Goal: Task Accomplishment & Management: Use online tool/utility

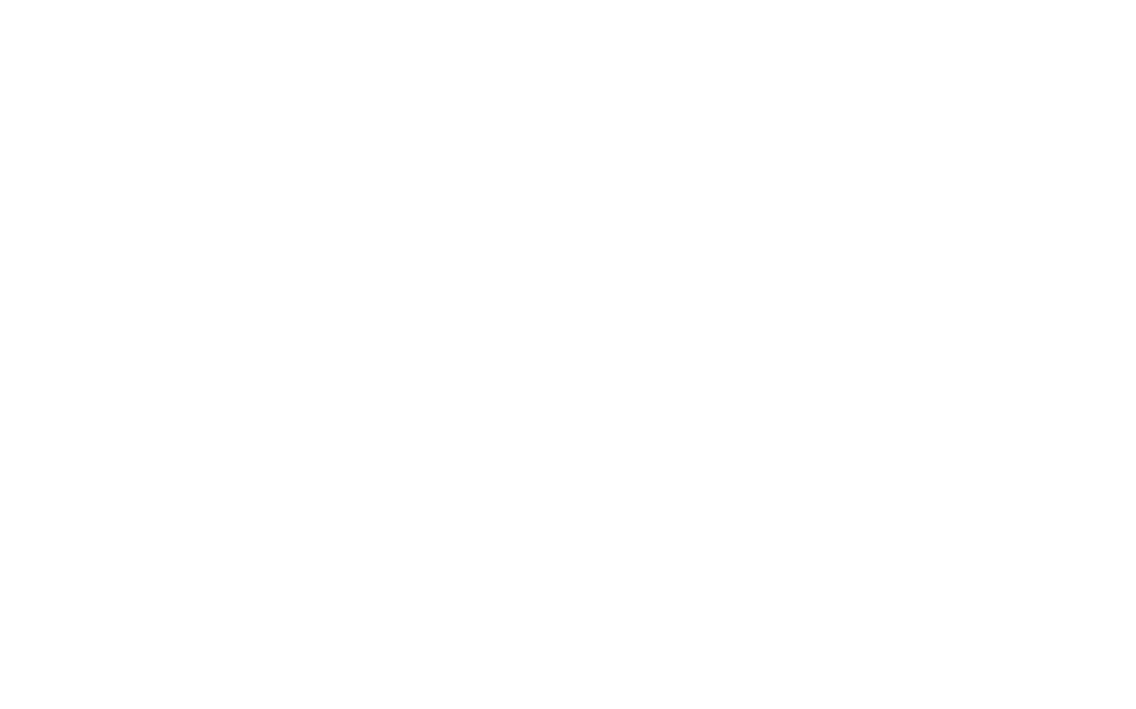
click at [963, 0] on html at bounding box center [568, 0] width 1136 height 0
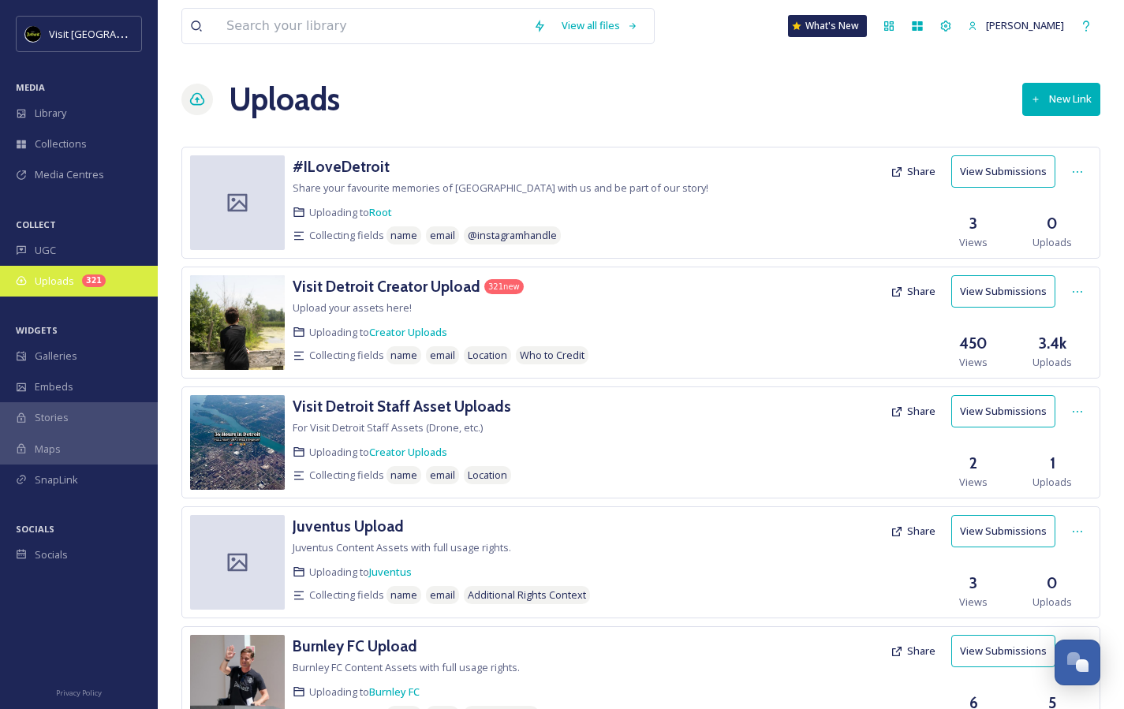
click at [49, 288] on div "Uploads 321" at bounding box center [79, 281] width 158 height 31
click at [430, 408] on h3 "Visit Detroit Staff Asset Uploads" at bounding box center [402, 406] width 218 height 19
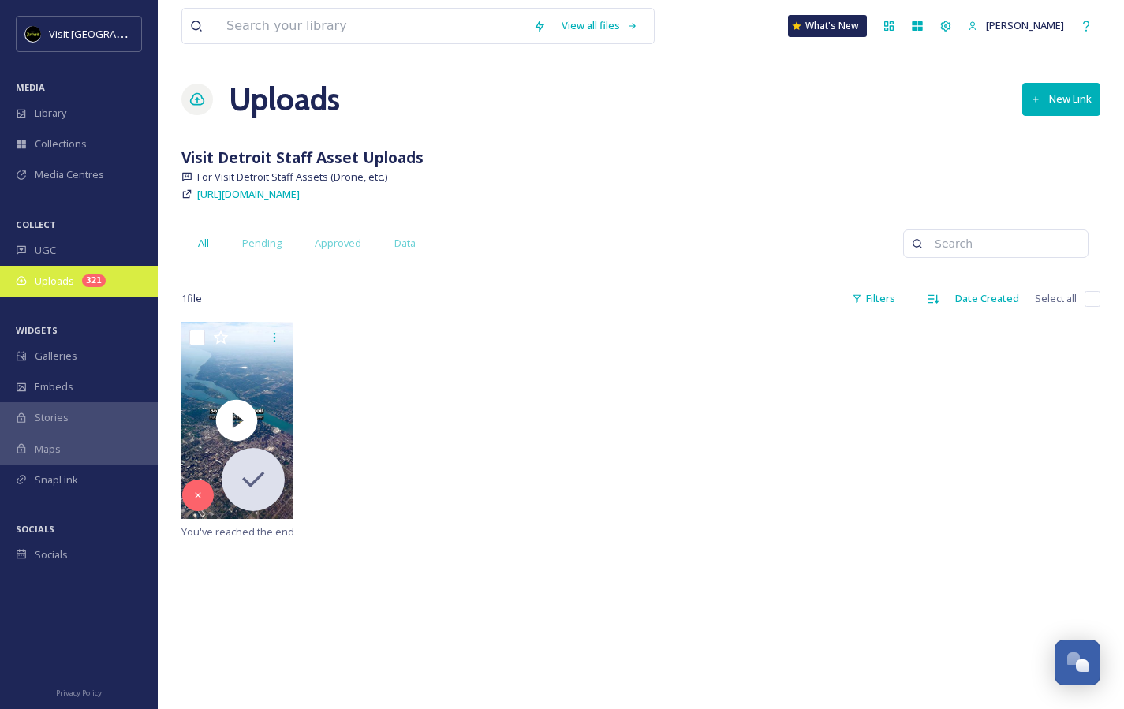
click at [62, 285] on span "Uploads" at bounding box center [54, 281] width 39 height 15
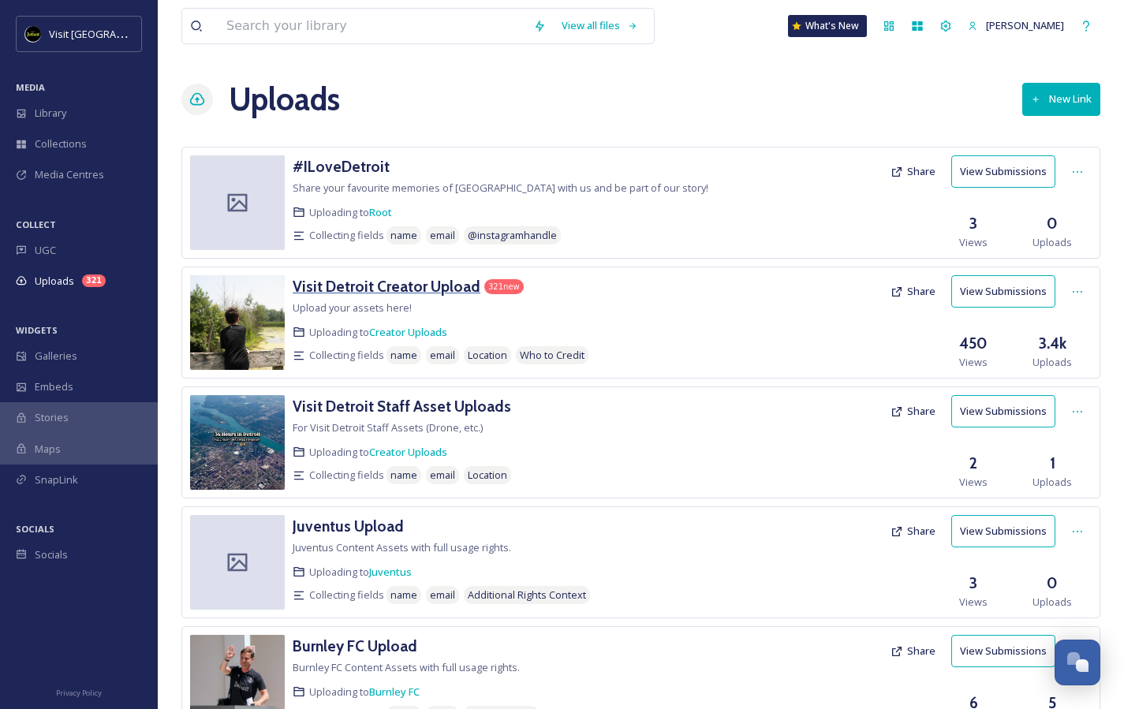
click at [368, 286] on h3 "Visit Detroit Creator Upload" at bounding box center [387, 286] width 188 height 19
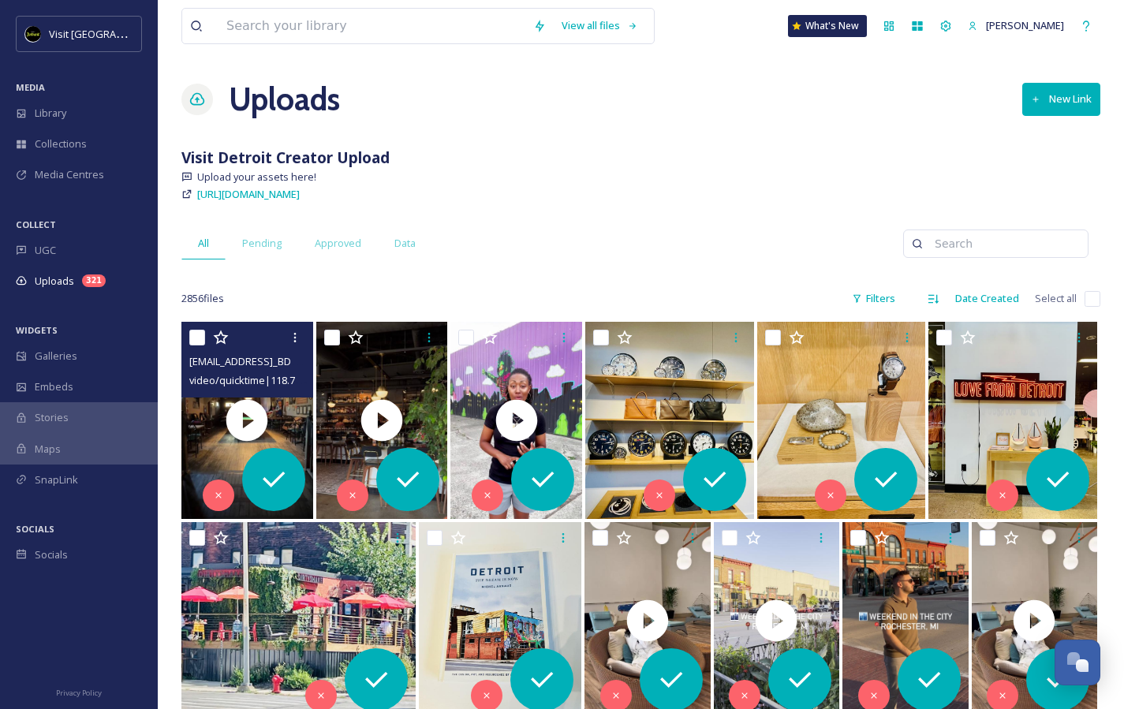
click at [222, 358] on span "ext_1760367817.24636_Sipprosecco@gmail.com-copy_BD67B9F4-AE89-4711-AFC6-7F62750…" at bounding box center [341, 360] width 305 height 15
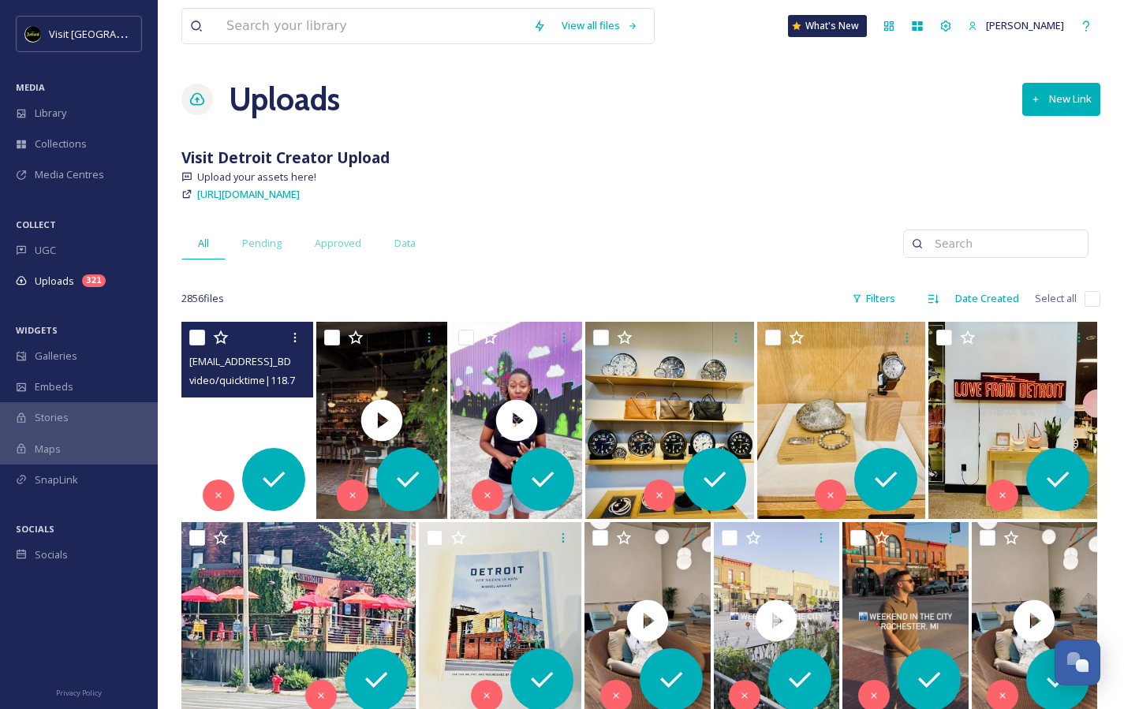
click at [200, 431] on video "ext_1760367817.24636_Sipprosecco@gmail.com-copy_BD67B9F4-AE89-4711-AFC6-7F62750…" at bounding box center [247, 420] width 132 height 197
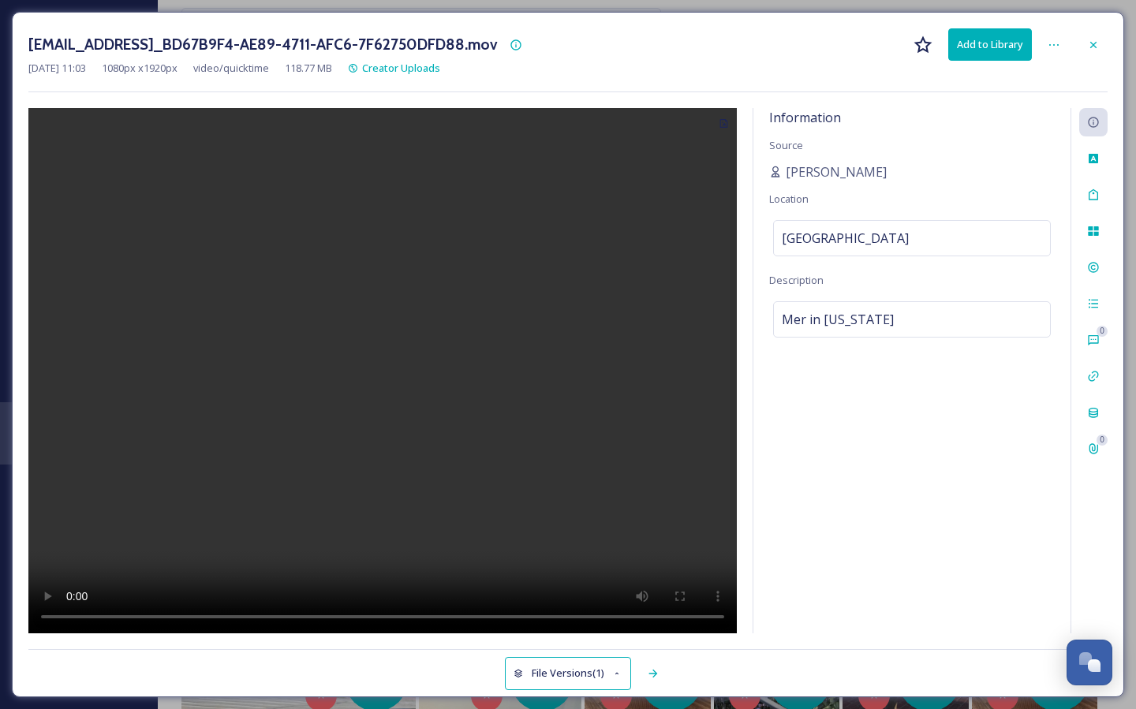
click at [1095, 47] on icon at bounding box center [1093, 45] width 13 height 13
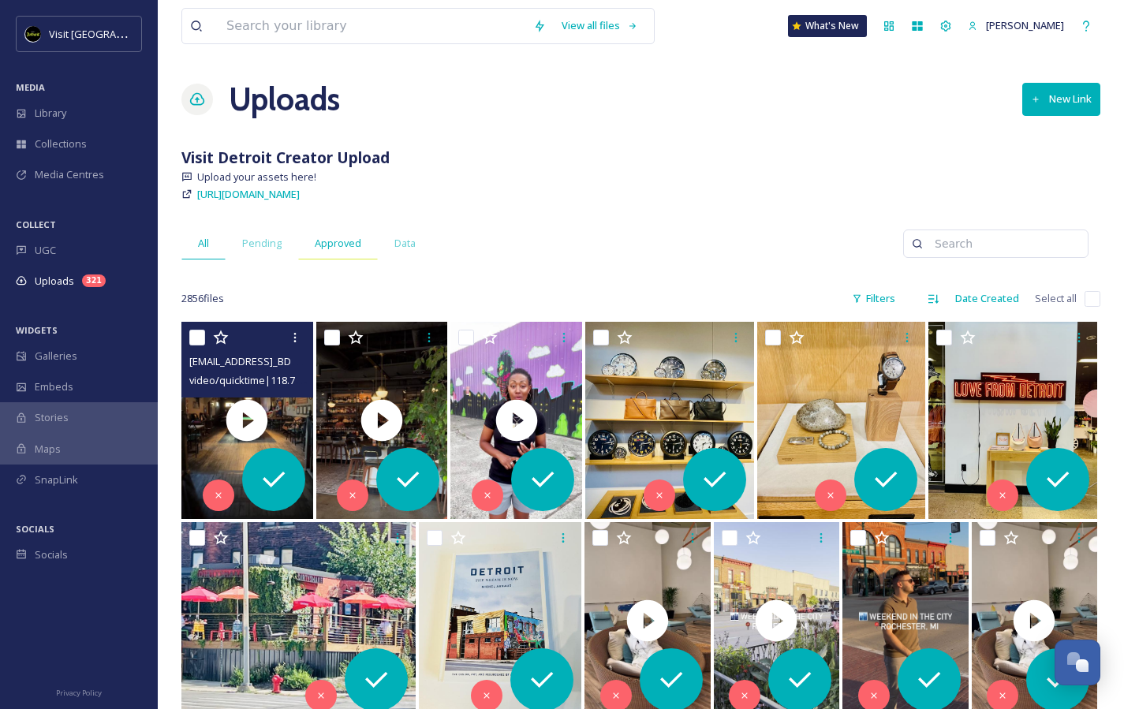
click at [311, 248] on div "Approved" at bounding box center [338, 243] width 80 height 32
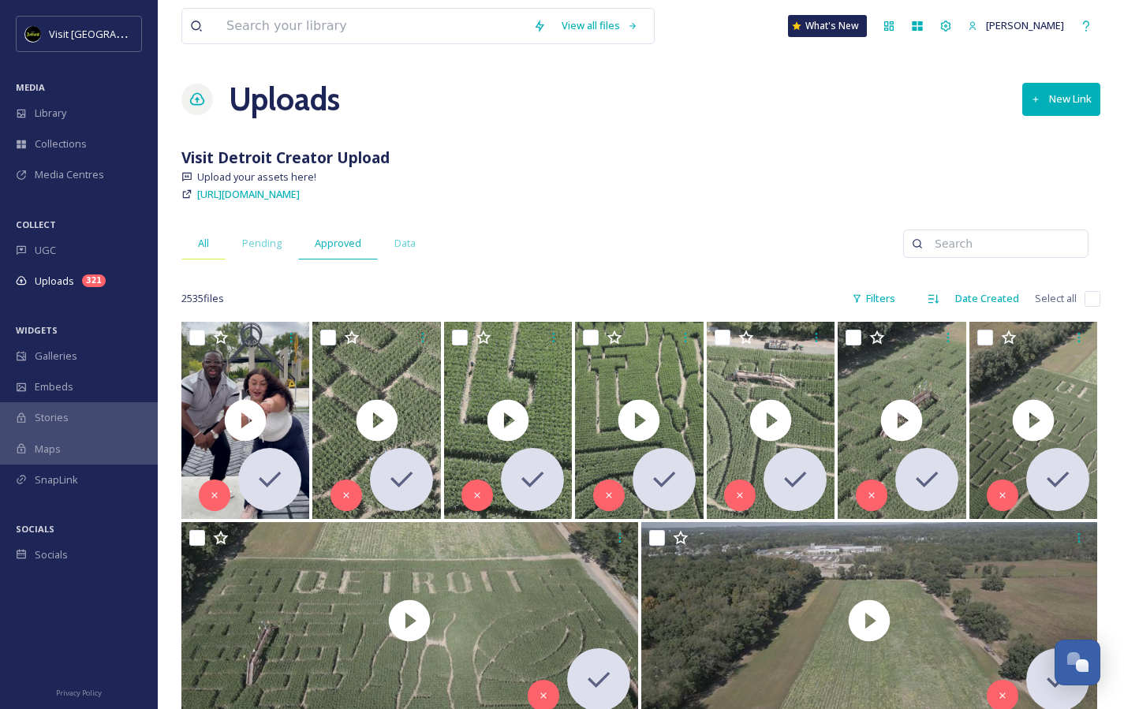
click at [198, 252] on div "All" at bounding box center [203, 243] width 44 height 32
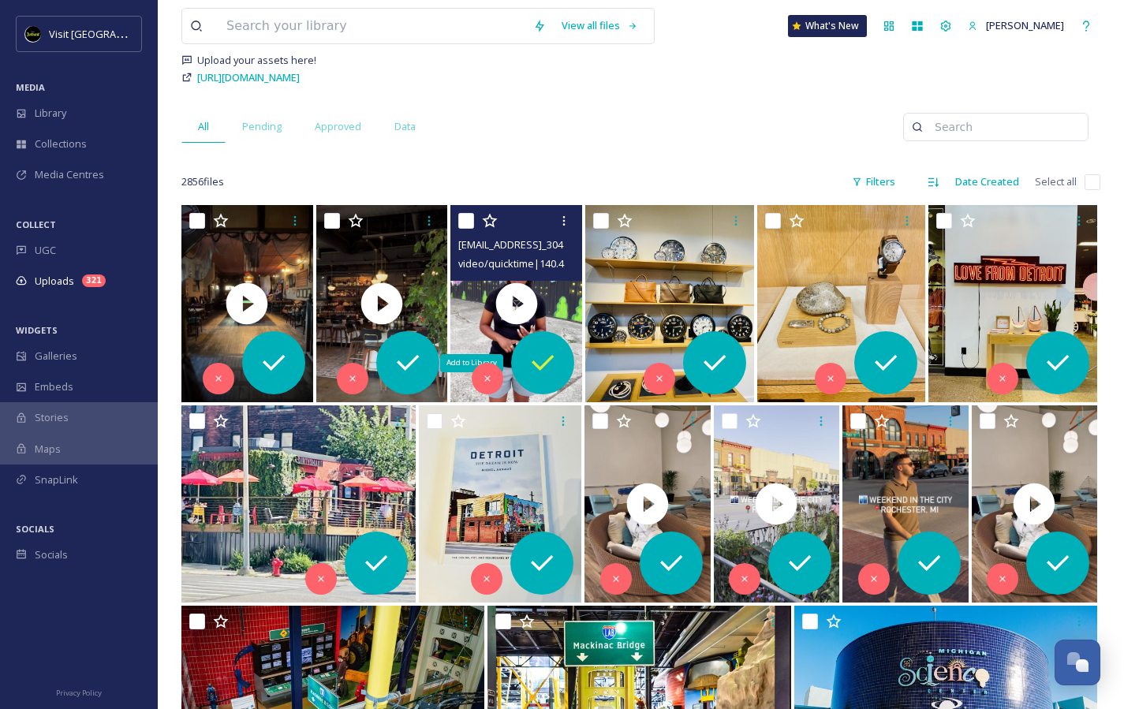
scroll to position [120, 0]
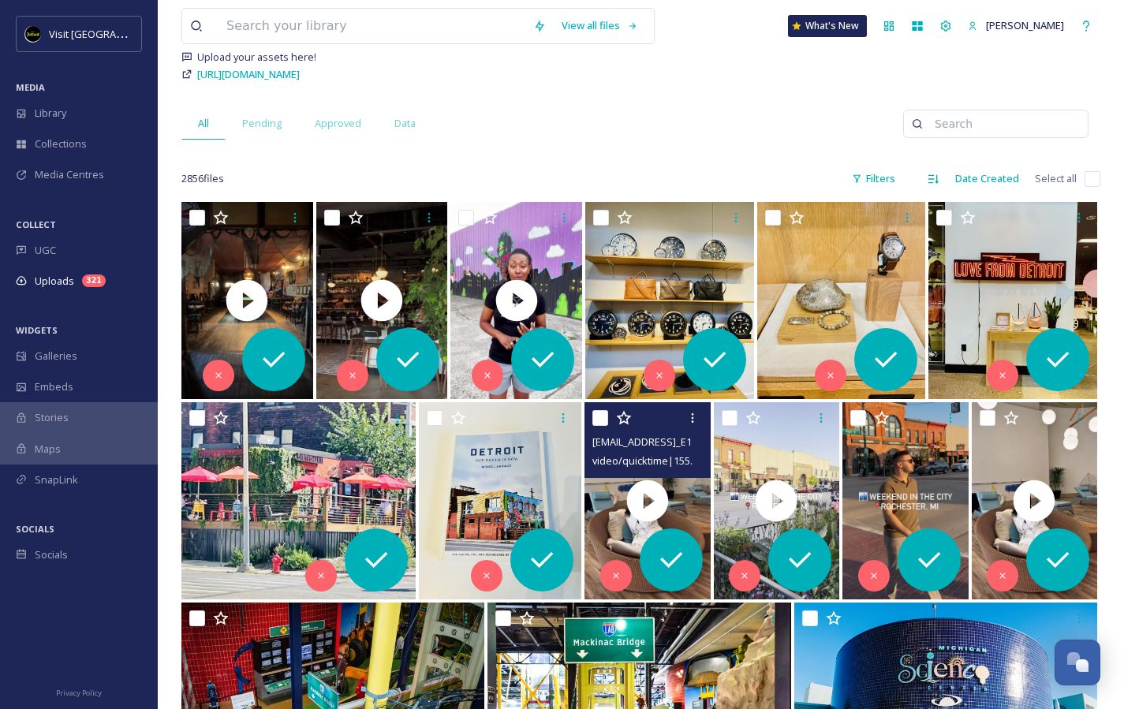
click at [668, 465] on span "video/quicktime | 155.55 MB | 2160 x 3840" at bounding box center [684, 460] width 184 height 15
click at [668, 448] on span "ext_1760045624.934531_oliviadthomas.odt@gmail.com-copy_E1D6017D-CB28-46C8-9583-…" at bounding box center [745, 441] width 307 height 15
click at [689, 422] on icon at bounding box center [692, 418] width 13 height 13
click at [696, 416] on icon at bounding box center [692, 418] width 13 height 13
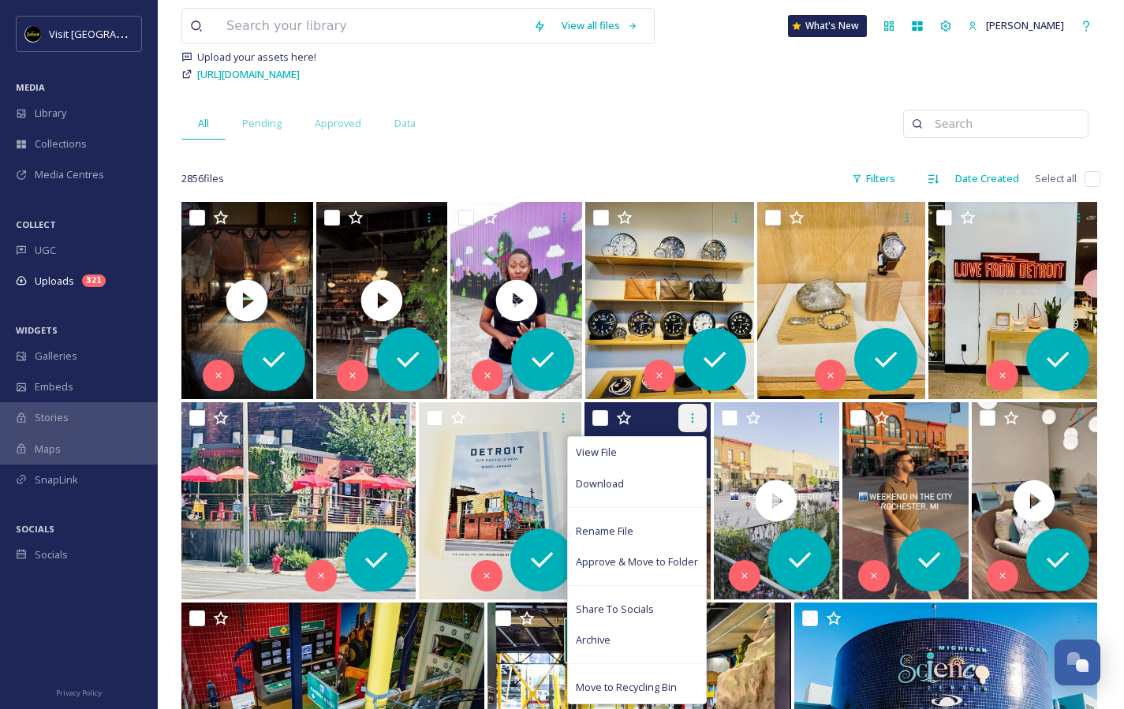
click at [690, 416] on icon at bounding box center [692, 418] width 13 height 13
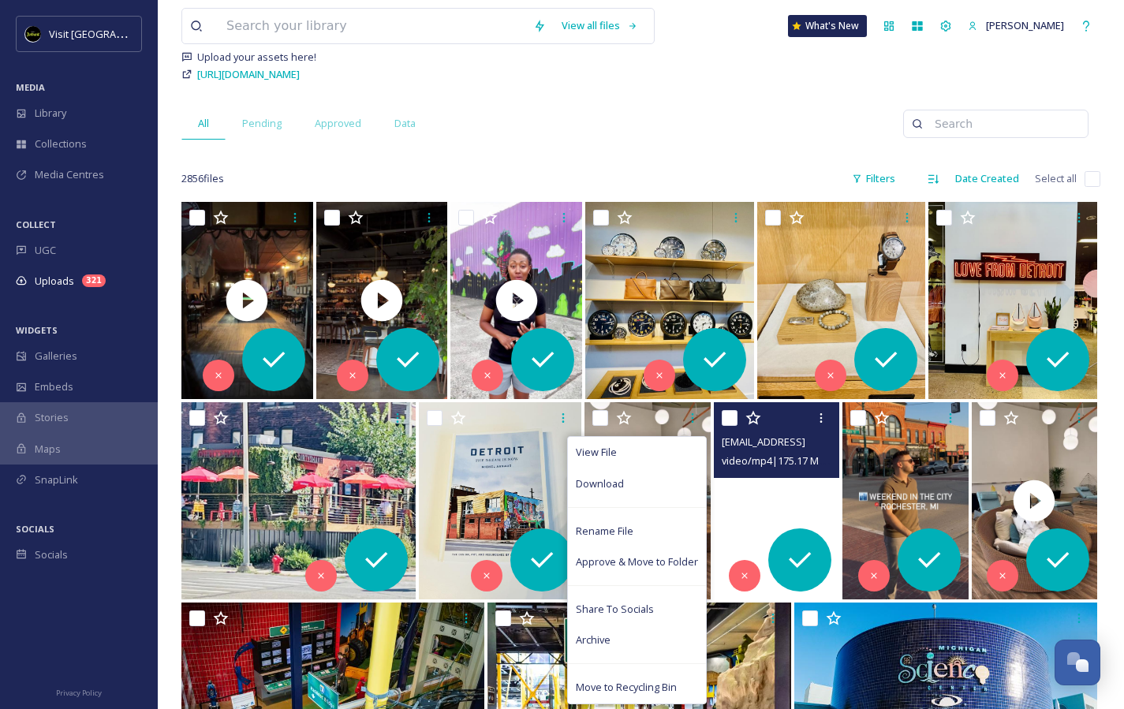
click at [749, 531] on video "ext_1759930855.923513_davidsayah1@gmail.com-16b15d481cc34a43966cae60b2b50807.mp4" at bounding box center [776, 500] width 125 height 197
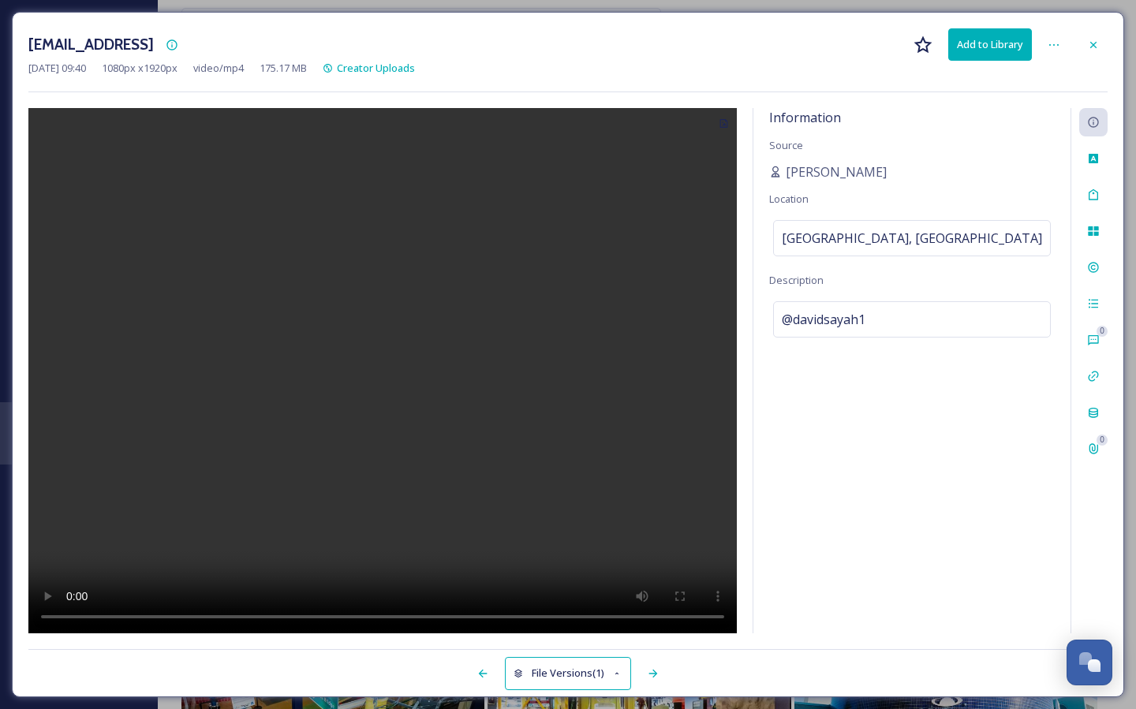
drag, startPoint x: 1095, startPoint y: 39, endPoint x: 1074, endPoint y: 61, distance: 30.1
click at [1095, 39] on icon at bounding box center [1093, 45] width 13 height 13
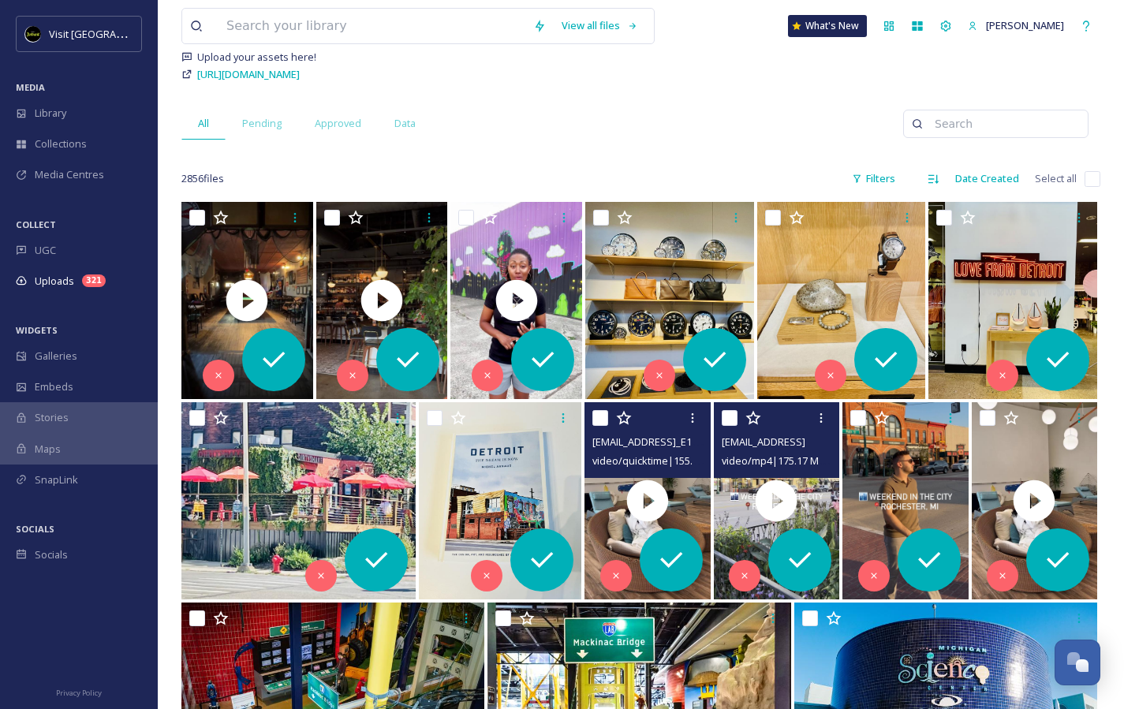
click at [668, 435] on span "ext_1760045624.934531_oliviadthomas.odt@gmail.com-copy_E1D6017D-CB28-46C8-9583-…" at bounding box center [745, 441] width 307 height 15
click at [669, 556] on icon at bounding box center [671, 560] width 32 height 32
click at [674, 563] on icon at bounding box center [671, 560] width 32 height 32
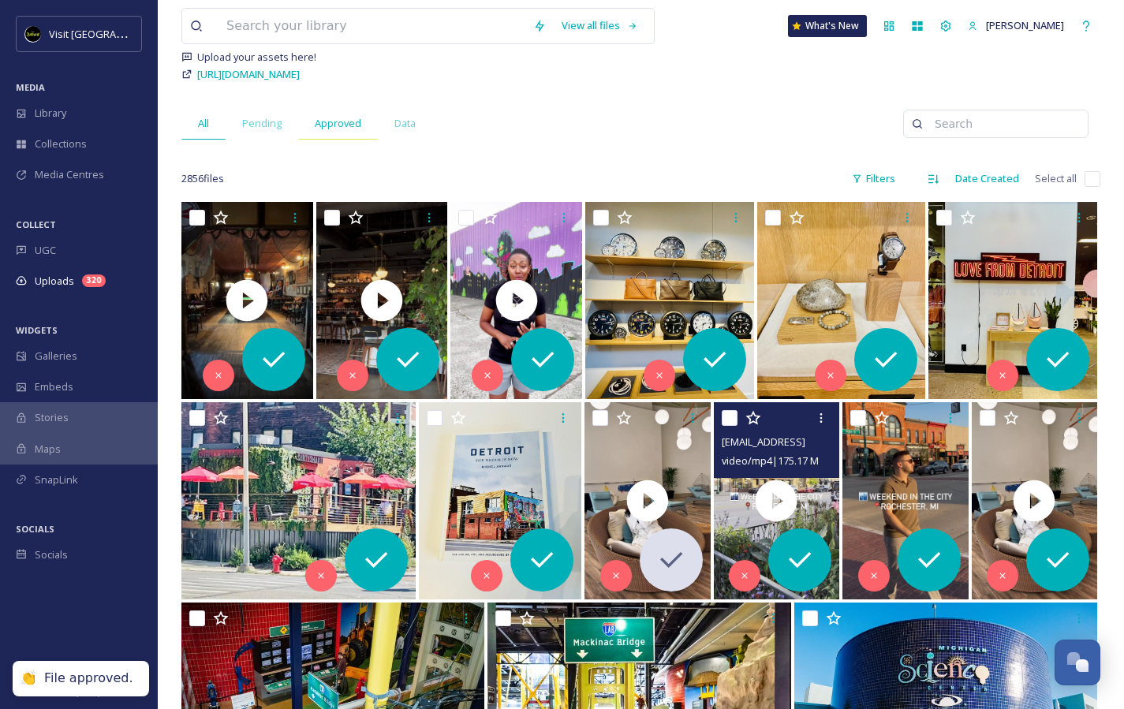
click at [340, 123] on span "Approved" at bounding box center [338, 123] width 47 height 15
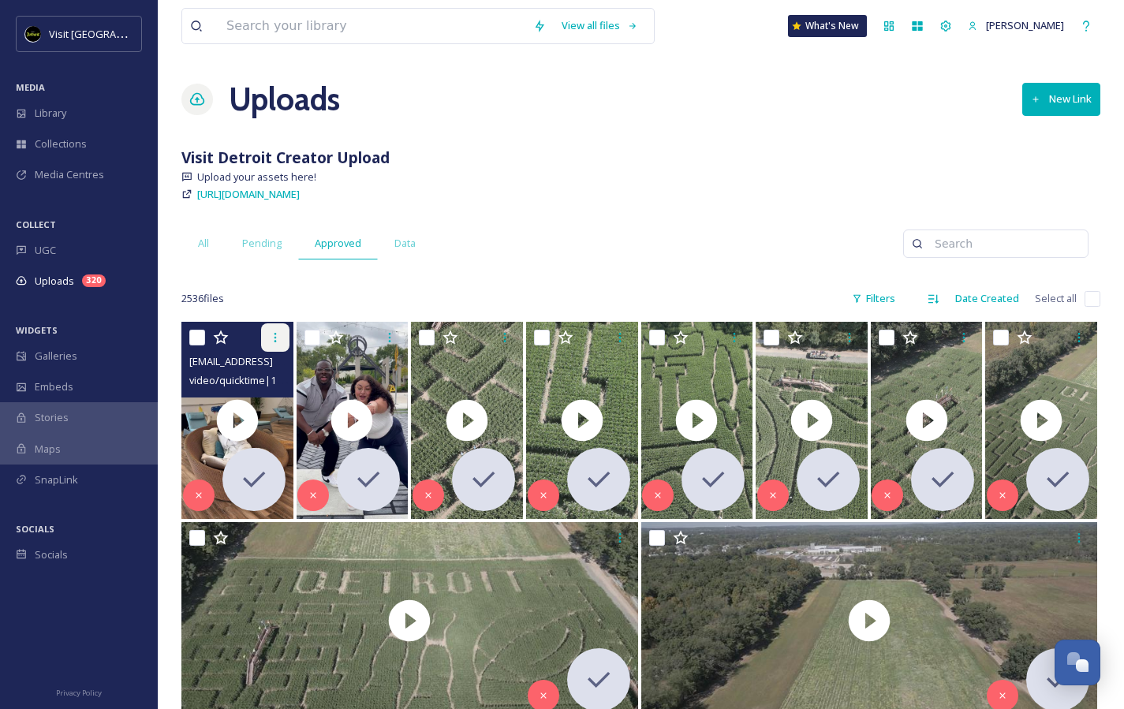
click at [273, 338] on icon at bounding box center [275, 337] width 13 height 13
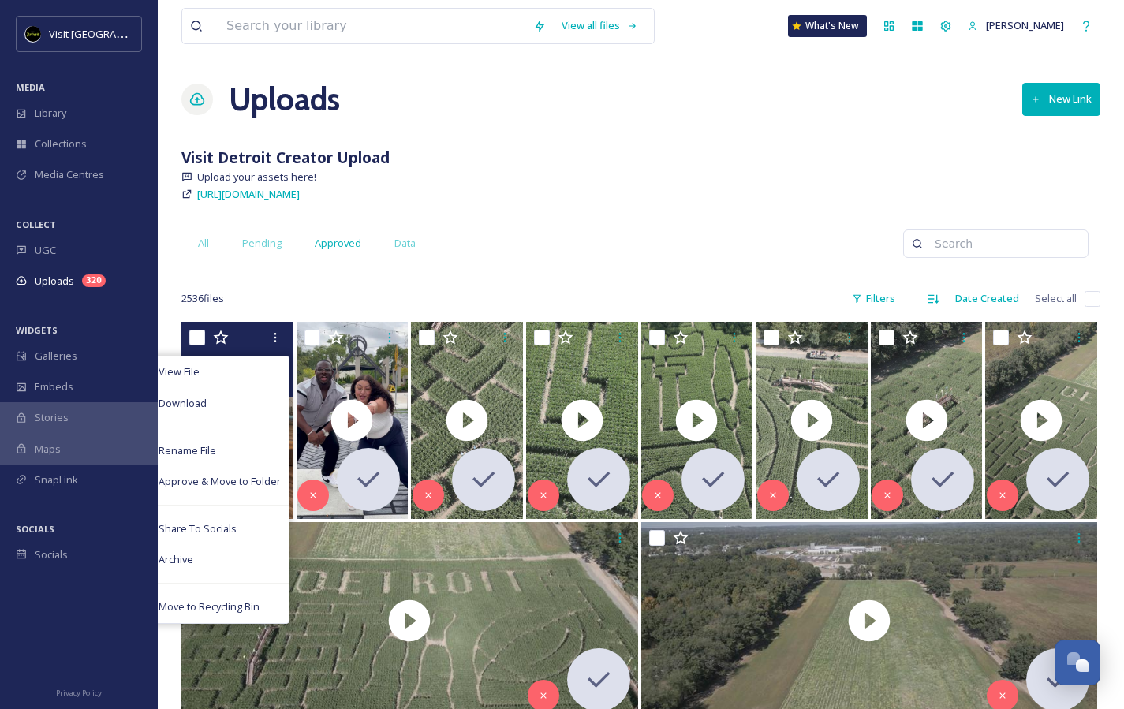
click at [314, 286] on div "2536 file s Filters Date Created Select all" at bounding box center [640, 298] width 919 height 31
click at [247, 333] on div "View File Download Rename File Approve & Move to Folder Share To Socials Archiv…" at bounding box center [239, 337] width 100 height 28
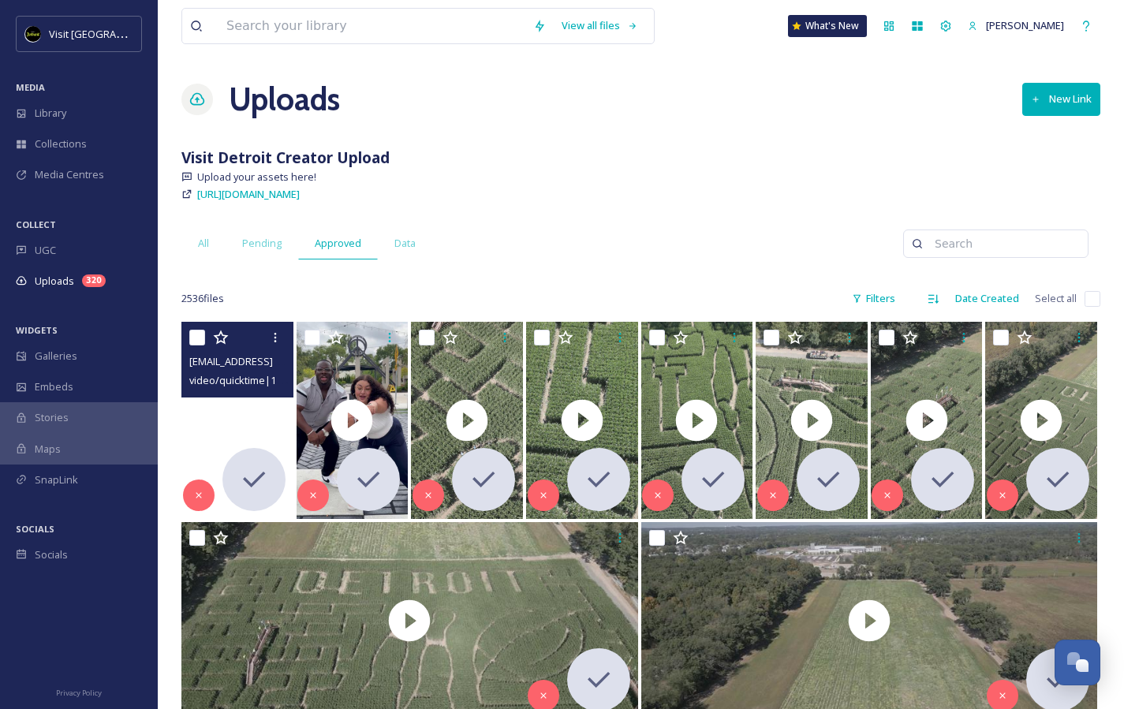
click at [212, 427] on video "ext_1760045624.934531_oliviadthomas.odt@gmail.com-copy_E1D6017D-CB28-46C8-9583-…" at bounding box center [237, 420] width 112 height 197
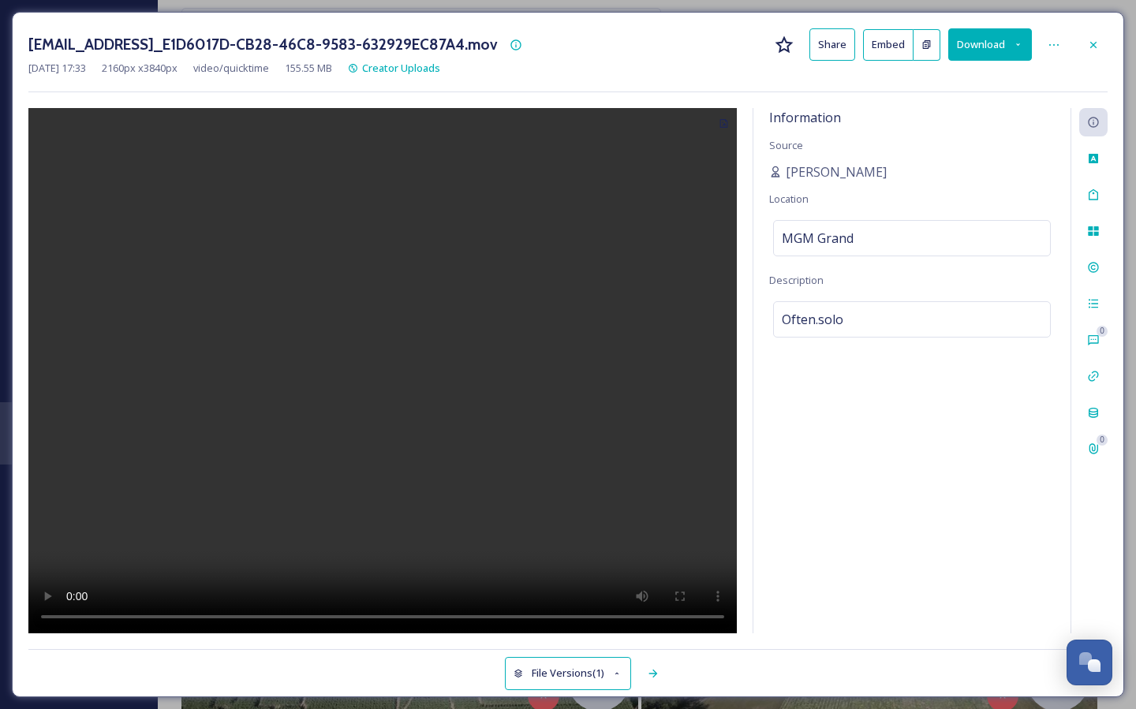
drag, startPoint x: 590, startPoint y: 405, endPoint x: 599, endPoint y: 417, distance: 15.8
click at [590, 405] on video at bounding box center [382, 371] width 708 height 526
click at [1092, 45] on icon at bounding box center [1093, 44] width 6 height 6
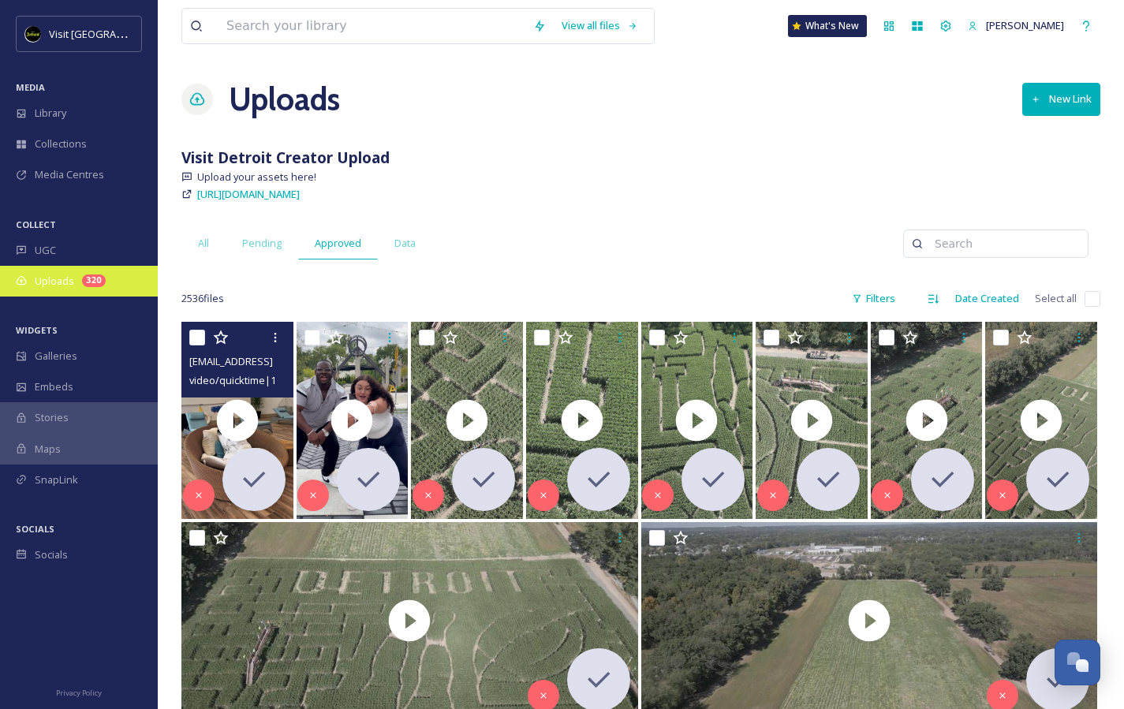
click at [60, 289] on div "Uploads 320" at bounding box center [79, 281] width 158 height 31
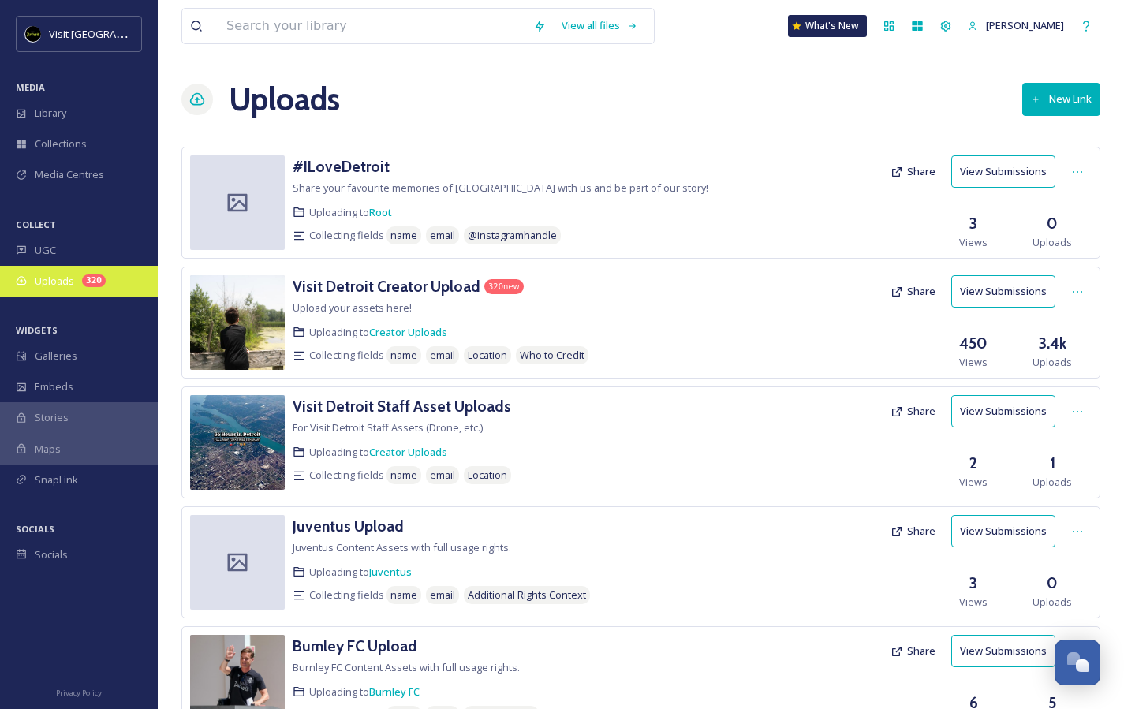
click at [58, 274] on span "Uploads" at bounding box center [54, 281] width 39 height 15
click at [39, 288] on div "Uploads 320" at bounding box center [79, 281] width 158 height 31
click at [352, 281] on h3 "Visit Detroit Creator Upload" at bounding box center [387, 286] width 188 height 19
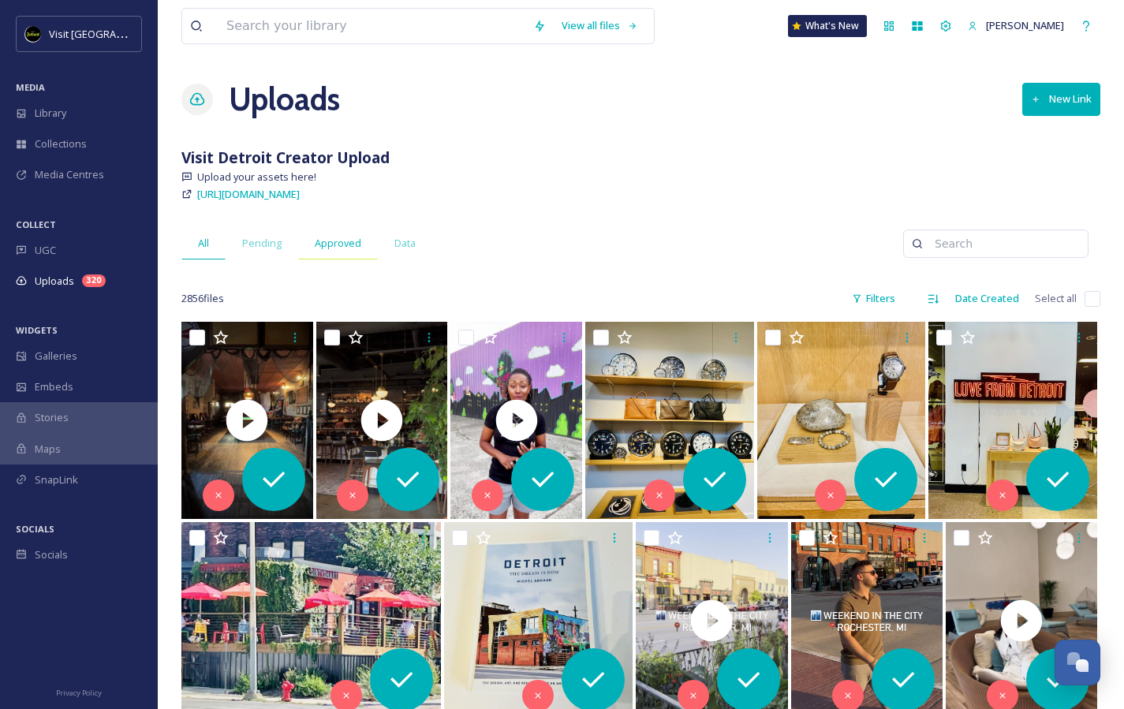
click at [331, 245] on span "Approved" at bounding box center [338, 243] width 47 height 15
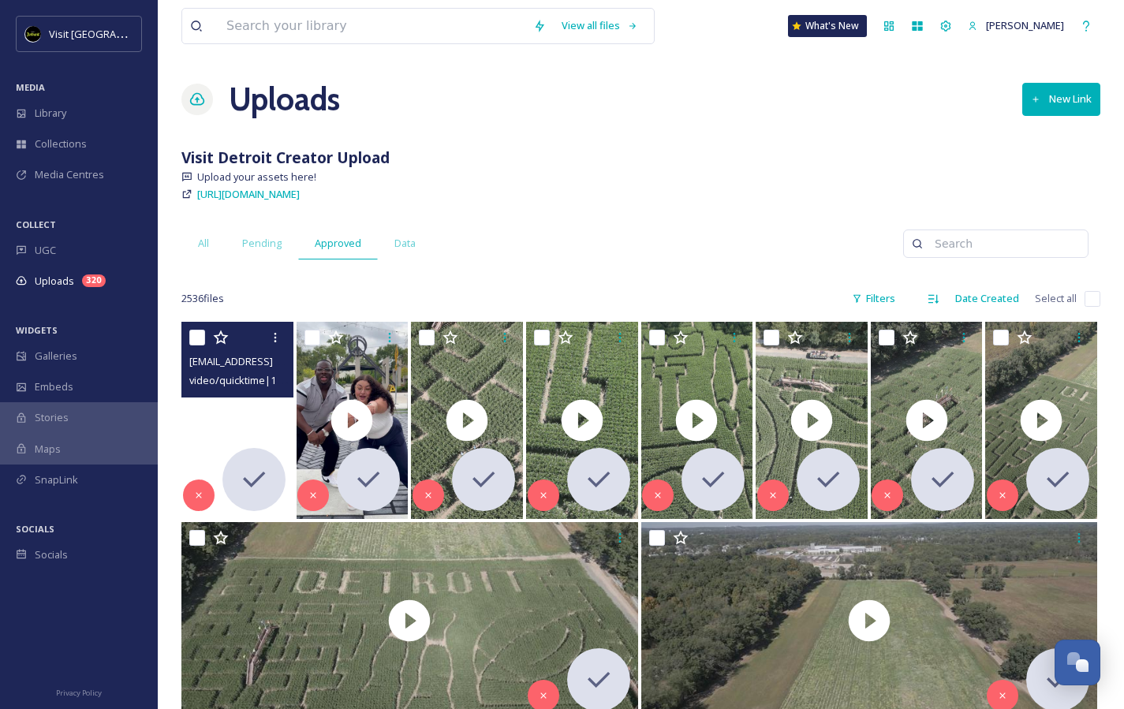
click at [275, 419] on video "ext_1760045624.934531_oliviadthomas.odt@gmail.com-copy_E1D6017D-CB28-46C8-9583-…" at bounding box center [237, 420] width 112 height 197
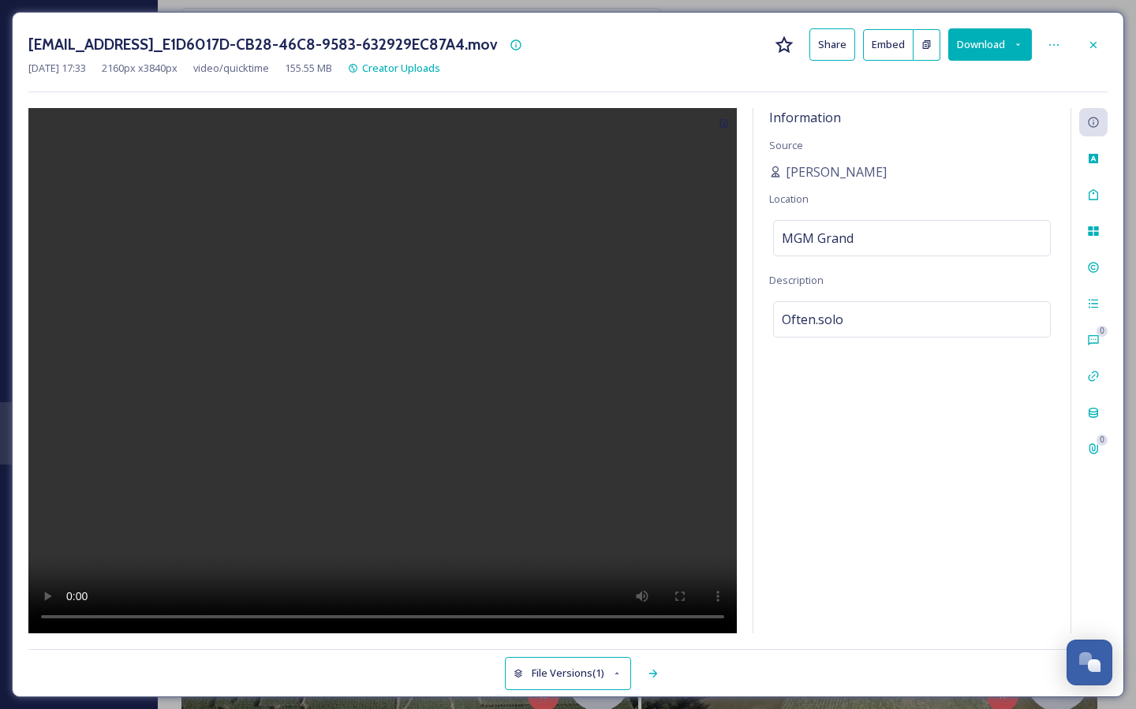
click at [840, 47] on button "Share" at bounding box center [832, 44] width 46 height 32
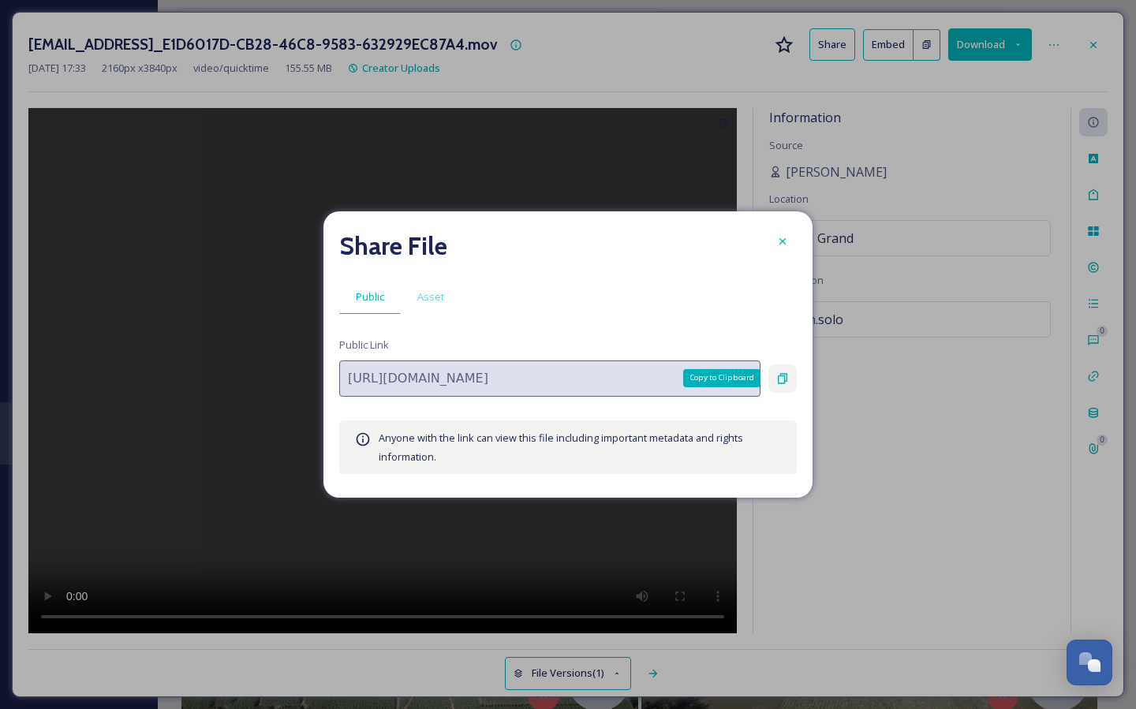
click at [787, 380] on icon at bounding box center [782, 378] width 13 height 13
click at [779, 248] on icon at bounding box center [782, 241] width 13 height 13
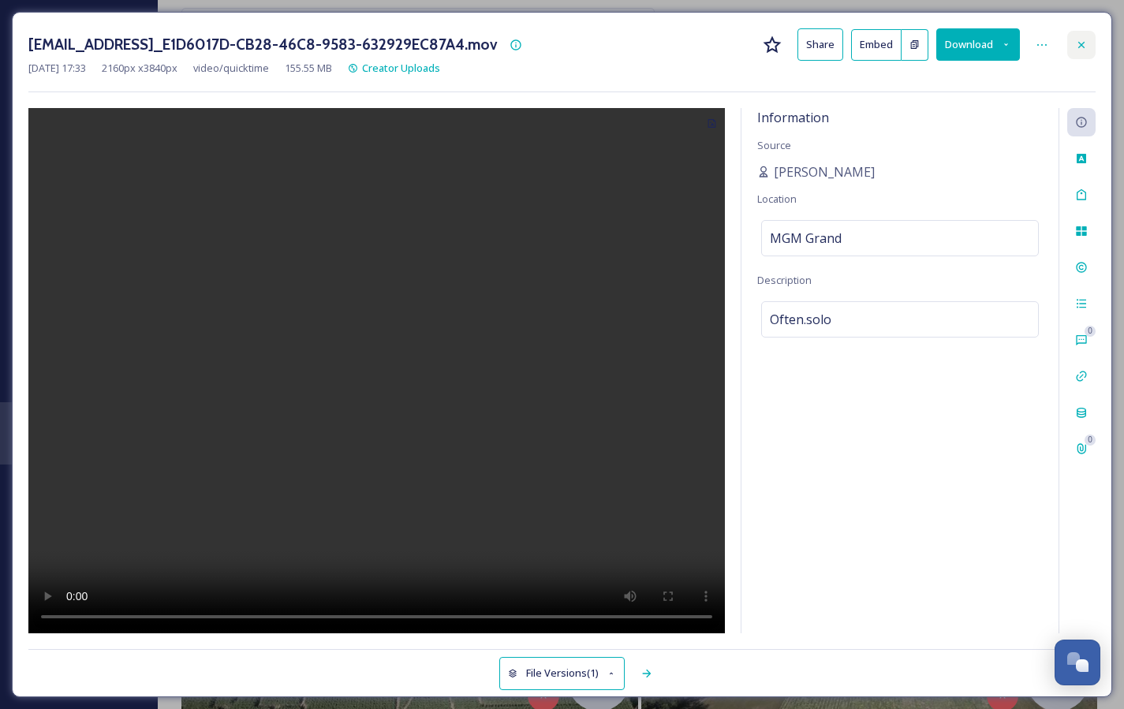
click at [1084, 52] on div at bounding box center [1081, 45] width 28 height 28
